Goal: Contribute content: Contribute content

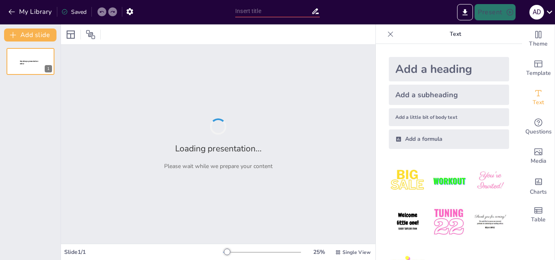
type input "Potensi Pertanian Padi di Rantau Jaya Baru: Analisis dan Strategi"
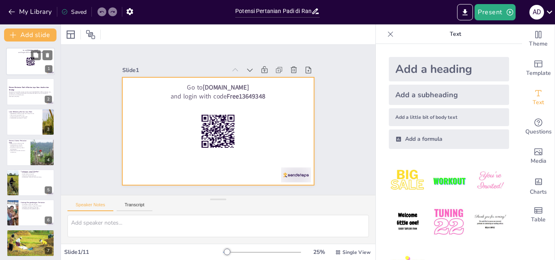
click at [40, 66] on div at bounding box center [30, 62] width 49 height 28
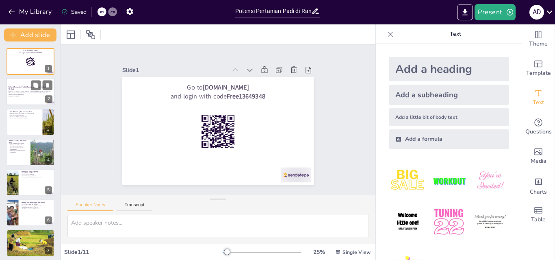
click at [18, 95] on p "Presentasi ini membahas potensi pertanian padi di [GEOGRAPHIC_DATA], tantangan …" at bounding box center [31, 93] width 44 height 4
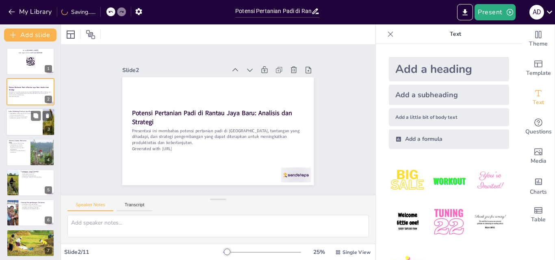
click at [17, 126] on div at bounding box center [30, 122] width 49 height 28
checkbox input "true"
type textarea "Luas wilayah yang mencapai 710 hektar menunjukkan bahwa ada potensi besar untuk…"
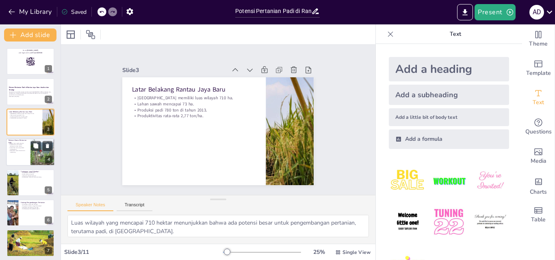
click at [23, 155] on div at bounding box center [30, 152] width 49 height 28
checkbox input "true"
type textarea "Luas sawah yang ada memberikan kesempatan untuk meningkatkan hasil pertanian de…"
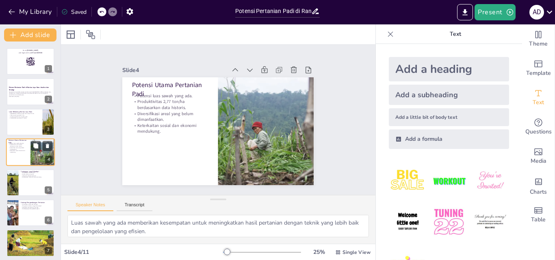
scroll to position [2, 0]
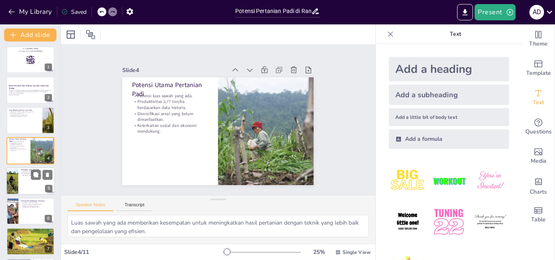
click at [26, 187] on div at bounding box center [30, 181] width 49 height 28
checkbox input "true"
type textarea "Keterbatasan sistem irigasi sangat mempengaruhi kemampuan petani untuk mengelol…"
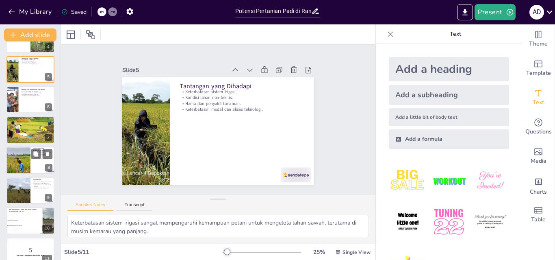
click at [15, 161] on div at bounding box center [17, 160] width 61 height 28
checkbox input "true"
type textarea "Pengolahan pascapanen yang baik dapat meningkatkan kualitas produk dan memberik…"
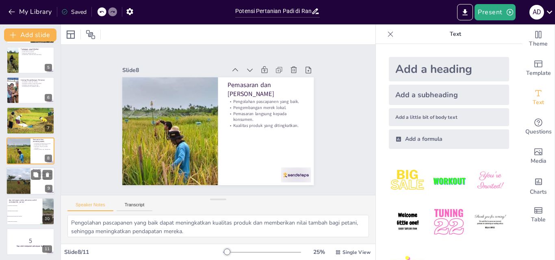
click at [15, 191] on div at bounding box center [18, 181] width 49 height 28
checkbox input "true"
type textarea "Potensi besar yang ada di Rantau Jaya Baru menunjukkan bahwa ada banyak ruang u…"
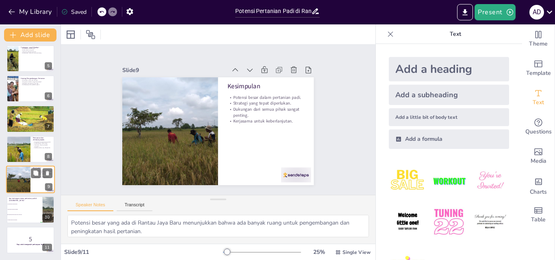
click at [14, 182] on div at bounding box center [18, 179] width 49 height 28
checkbox input "true"
click at [16, 203] on span "Keterbatasan sistem irigasi" at bounding box center [24, 203] width 35 height 1
checkbox input "true"
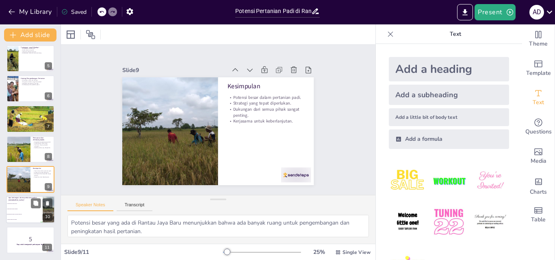
type textarea "Keterbatasan modal dan akses teknologi merupakan tantangan utama dalam pertania…"
checkbox input "true"
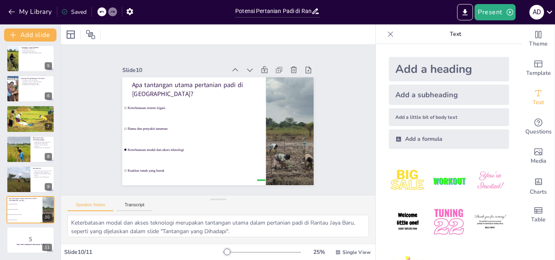
checkbox input "true"
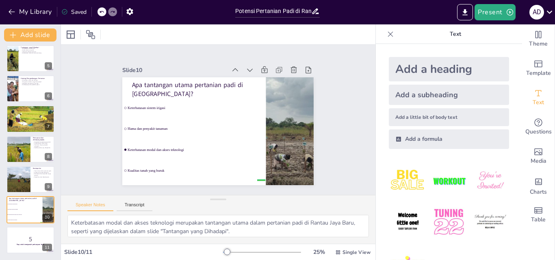
checkbox input "true"
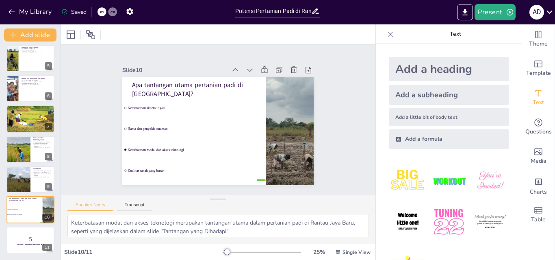
checkbox input "true"
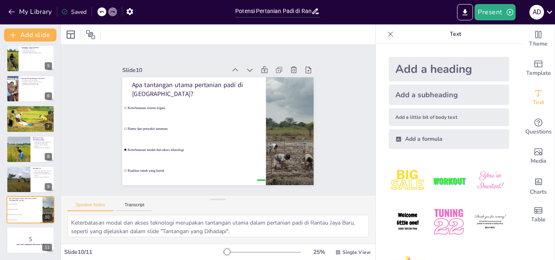
checkbox input "true"
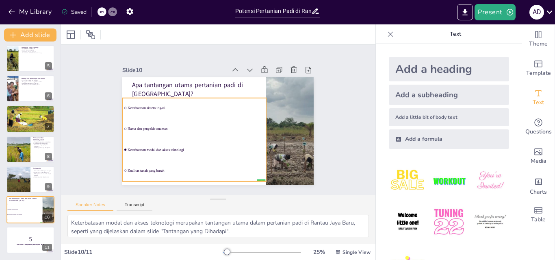
checkbox input "true"
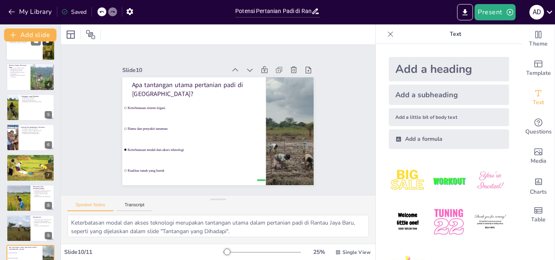
scroll to position [0, 0]
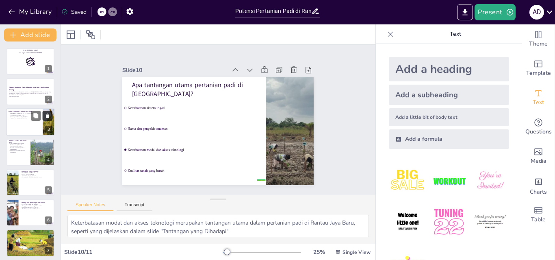
checkbox input "true"
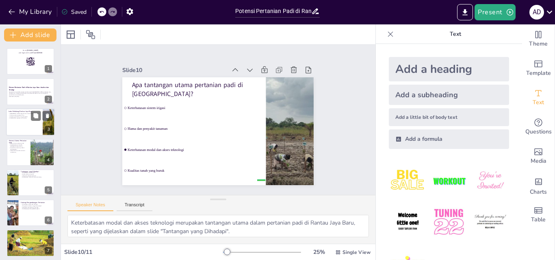
checkbox input "true"
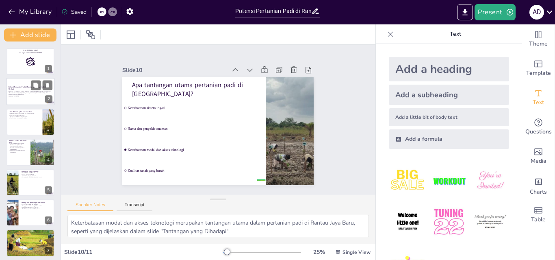
checkbox input "true"
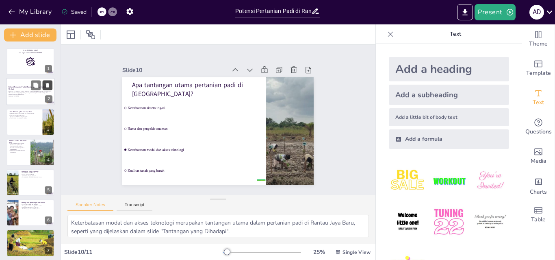
checkbox input "true"
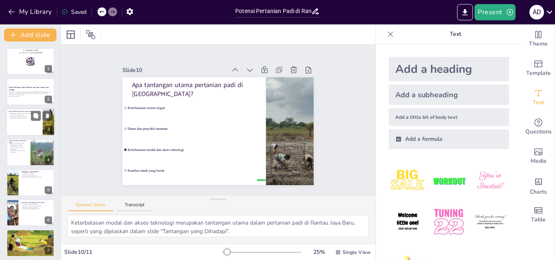
checkbox input "true"
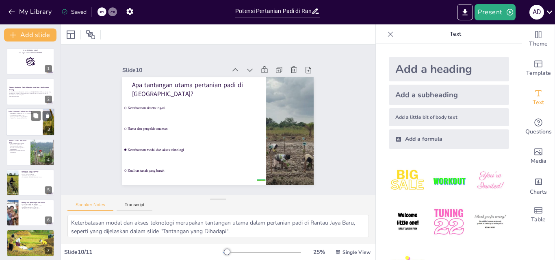
checkbox input "true"
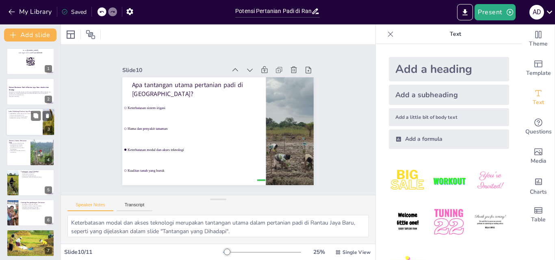
checkbox input "true"
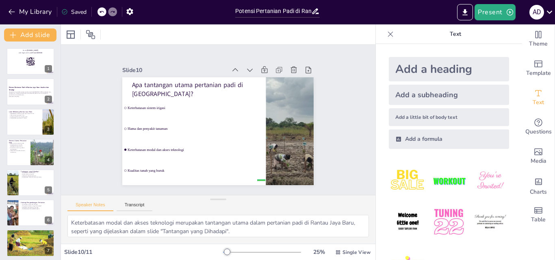
checkbox input "true"
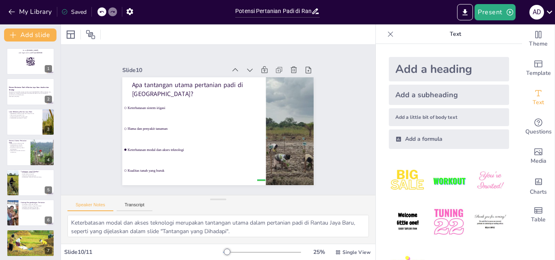
checkbox input "true"
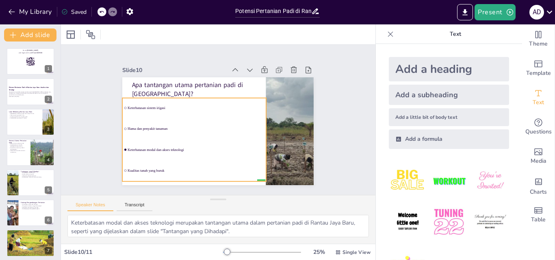
checkbox input "true"
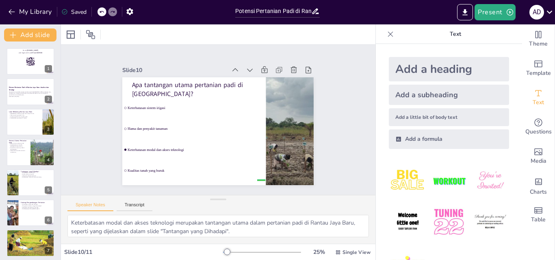
checkbox input "true"
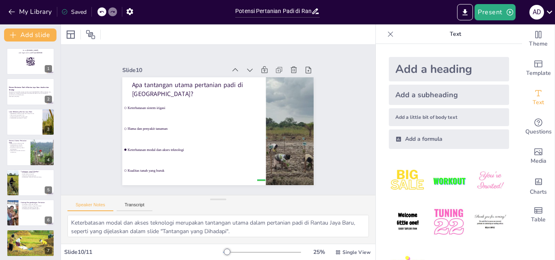
checkbox input "true"
click at [46, 76] on div "Go to [DOMAIN_NAME] and login with code Free13649348 1 Potensi Pertanian Padi d…" at bounding box center [30, 212] width 61 height 329
checkbox input "true"
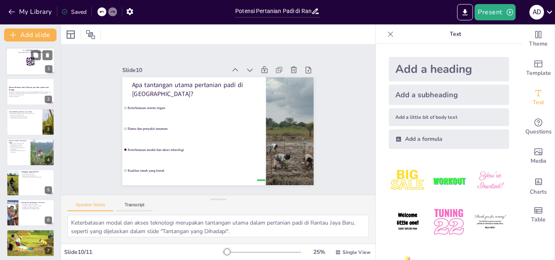
checkbox input "true"
click at [34, 67] on div at bounding box center [30, 62] width 49 height 28
checkbox input "true"
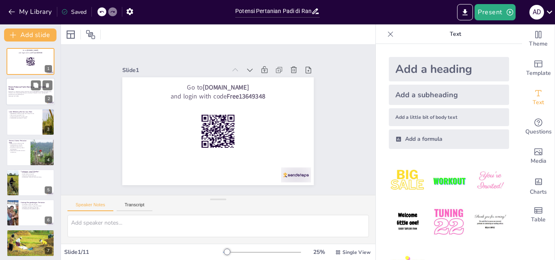
click at [38, 93] on p "Presentasi ini membahas potensi pertanian padi di [GEOGRAPHIC_DATA], tantangan …" at bounding box center [31, 93] width 44 height 4
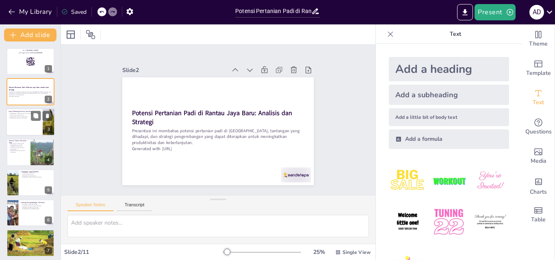
click at [19, 127] on div at bounding box center [30, 122] width 49 height 28
checkbox input "true"
type textarea "Luas wilayah yang mencapai 710 hektar menunjukkan bahwa ada potensi besar untuk…"
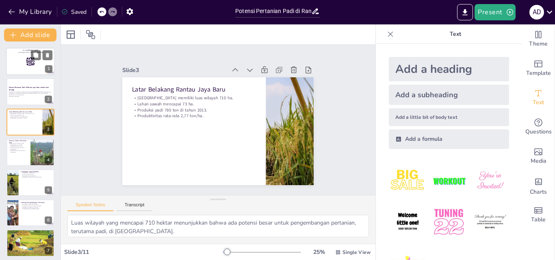
click at [32, 66] on div at bounding box center [30, 62] width 49 height 28
checkbox input "true"
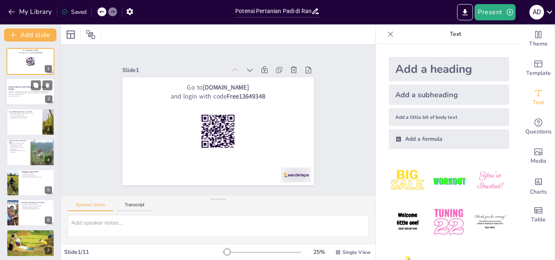
click at [18, 88] on p "Potensi Pertanian Padi di Rantau Jaya Baru: Analisis dan Strategi" at bounding box center [31, 88] width 44 height 4
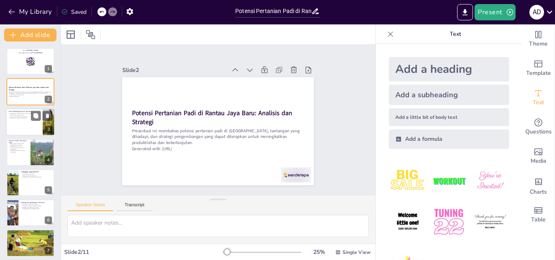
click at [37, 134] on div at bounding box center [30, 122] width 49 height 28
checkbox input "true"
type textarea "Luas wilayah yang mencapai 710 hektar menunjukkan bahwa ada potensi besar untuk…"
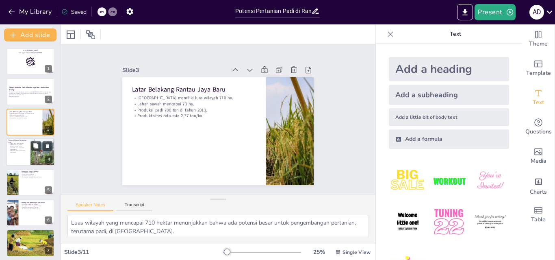
click at [35, 158] on div at bounding box center [42, 152] width 35 height 28
checkbox input "true"
type textarea "Luas sawah yang ada memberikan kesempatan untuk meningkatkan hasil pertanian de…"
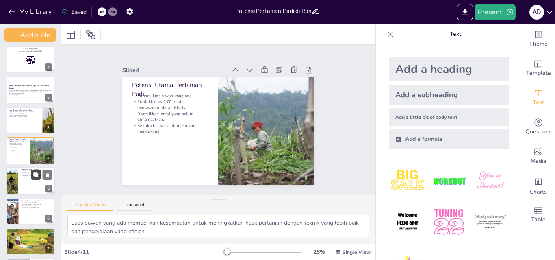
checkbox input "true"
click at [33, 176] on button at bounding box center [36, 174] width 10 height 10
type textarea "Keterbatasan sistem irigasi sangat mempengaruhi kemampuan petani untuk mengelol…"
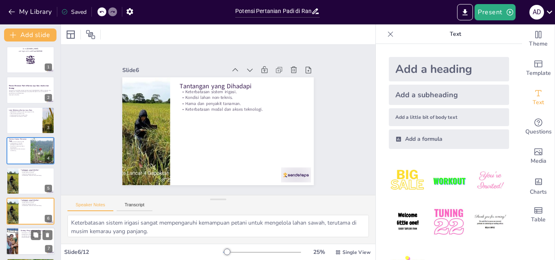
scroll to position [62, 0]
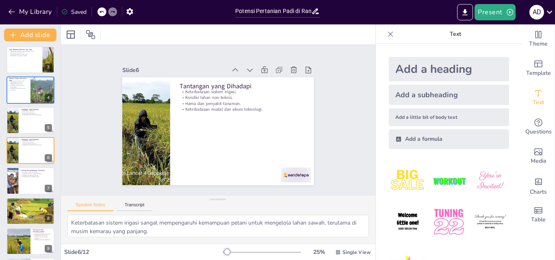
checkbox input "true"
type textarea "Luas sawah yang ada memberikan kesempatan untuk meningkatkan hasil pertanian de…"
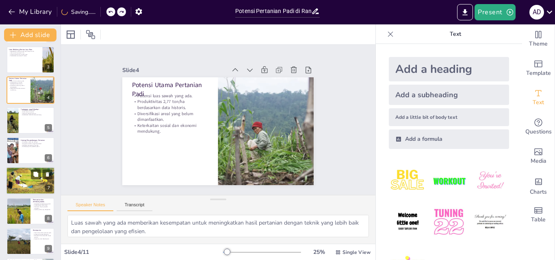
checkbox input "true"
click at [21, 178] on div at bounding box center [30, 181] width 53 height 28
type textarea "Pelatihan yang baik akan meningkatkan pengetahuan petani tentang teknik pertani…"
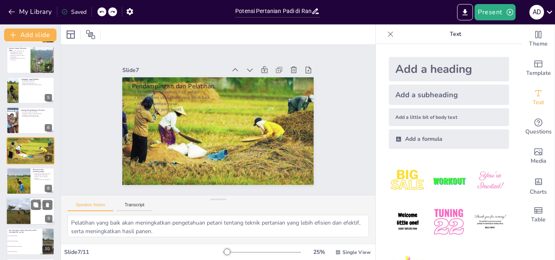
checkbox input "true"
click at [24, 205] on div at bounding box center [18, 211] width 49 height 28
type textarea "Potensi besar yang ada di Rantau Jaya Baru menunjukkan bahwa ada banyak ruang u…"
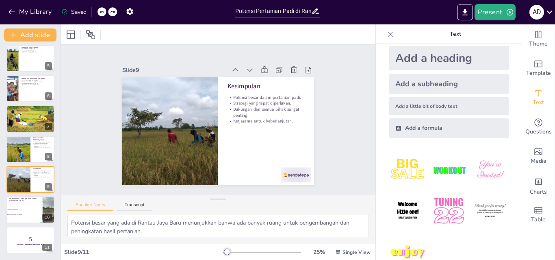
scroll to position [0, 0]
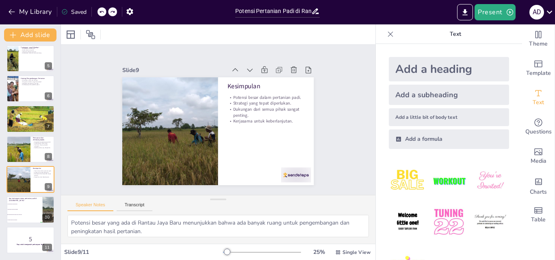
click at [388, 34] on icon at bounding box center [390, 33] width 5 height 5
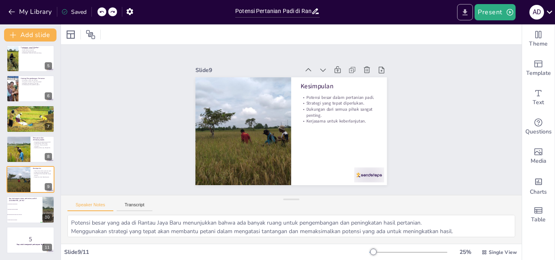
click at [465, 11] on icon "Export to PowerPoint" at bounding box center [465, 12] width 5 height 6
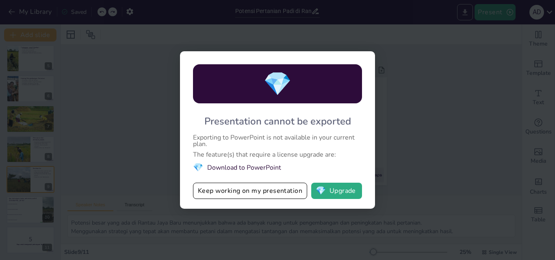
click at [465, 11] on div "💎 Presentation cannot be exported Exporting to PowerPoint is not available in y…" at bounding box center [277, 130] width 555 height 260
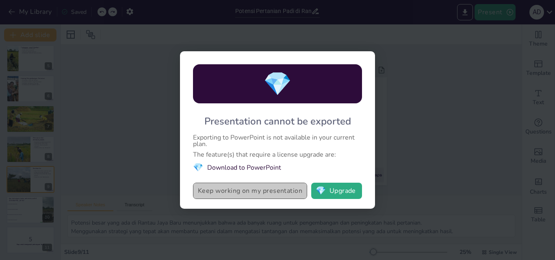
click at [281, 191] on button "Keep working on my presentation" at bounding box center [250, 190] width 114 height 16
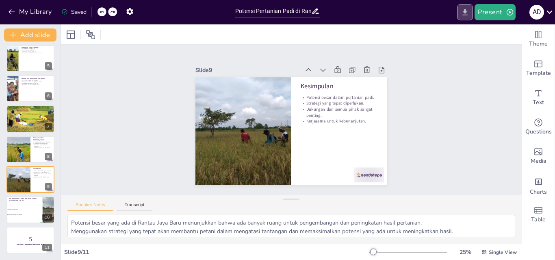
click at [459, 11] on button "Export to PowerPoint" at bounding box center [465, 12] width 16 height 16
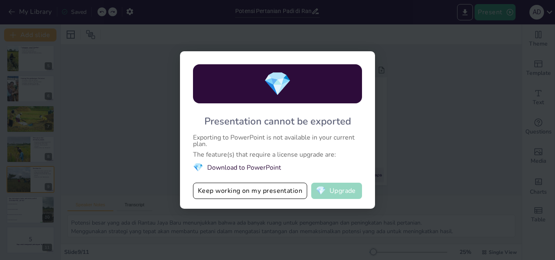
click at [332, 195] on button "💎 Upgrade" at bounding box center [336, 190] width 51 height 16
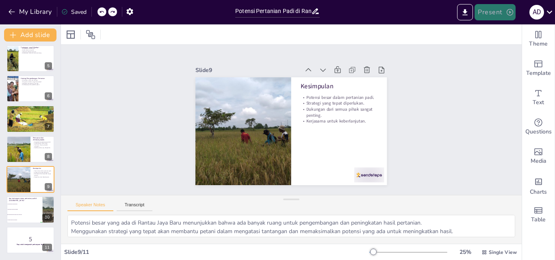
checkbox input "true"
